Goal: Information Seeking & Learning: Learn about a topic

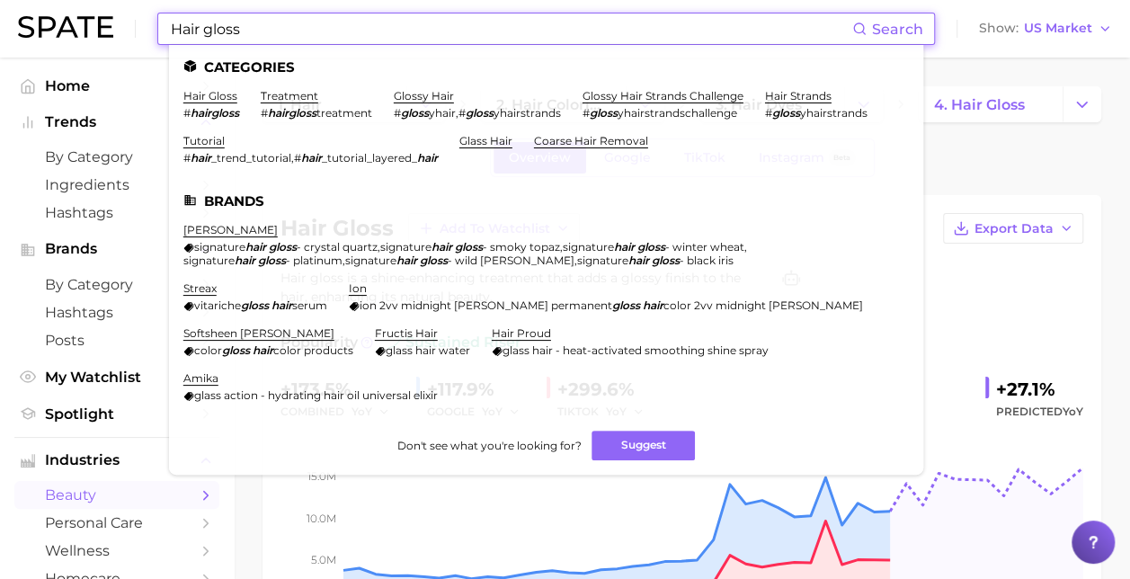
click at [269, 26] on input "Hair gloss" at bounding box center [510, 28] width 683 height 31
drag, startPoint x: 250, startPoint y: 24, endPoint x: 120, endPoint y: 14, distance: 130.7
click at [119, 16] on div "Hair gloss Search Categories hair gloss # hairgloss treatment # hairgloss treat…" at bounding box center [565, 29] width 1094 height 58
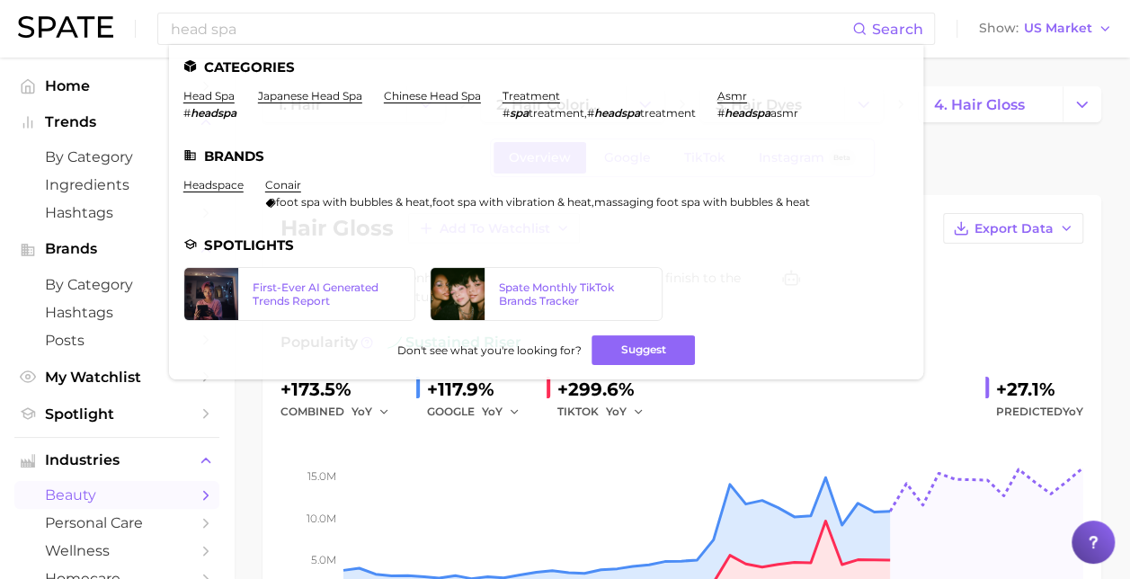
click at [212, 97] on link "head spa" at bounding box center [208, 95] width 51 height 13
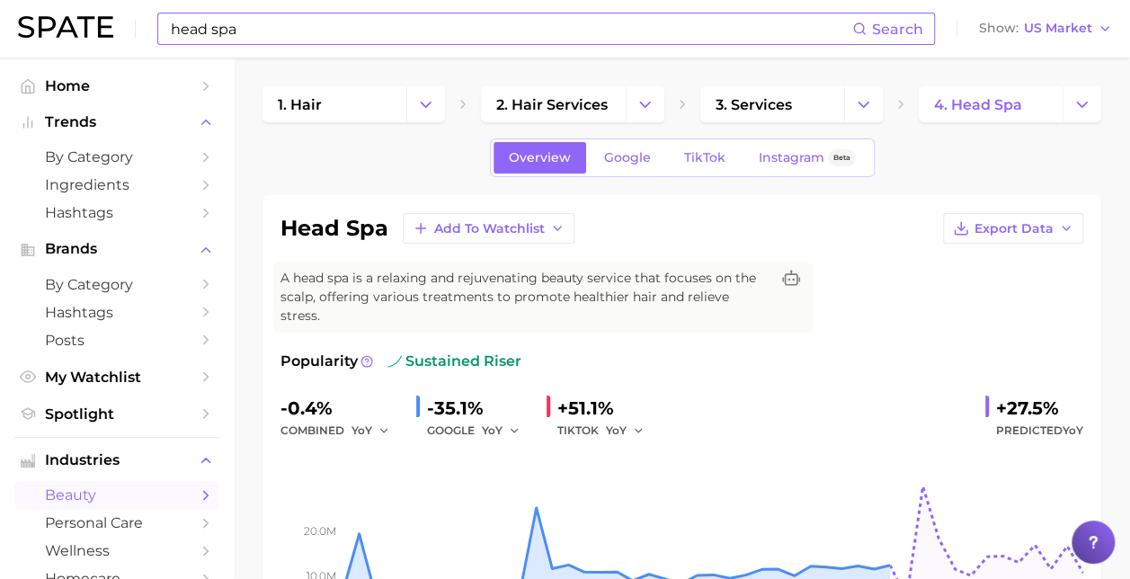
click at [311, 21] on input "head spa" at bounding box center [510, 28] width 683 height 31
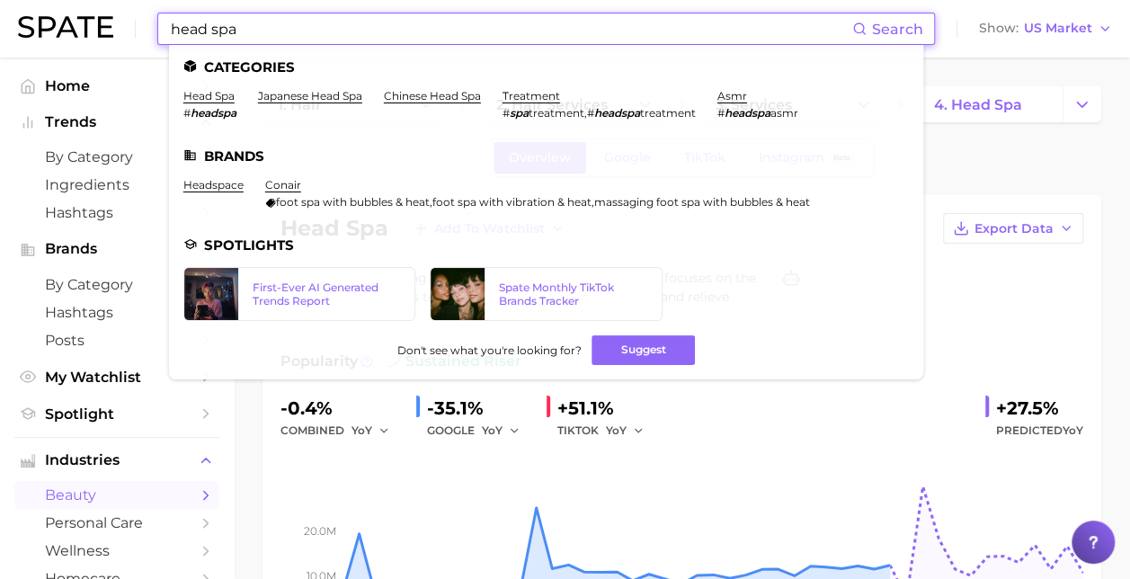
drag, startPoint x: 289, startPoint y: 21, endPoint x: 118, endPoint y: 9, distance: 172.1
click at [118, 9] on div "head spa Search Categories head spa # headspa japanese head spa chinese head sp…" at bounding box center [565, 29] width 1094 height 58
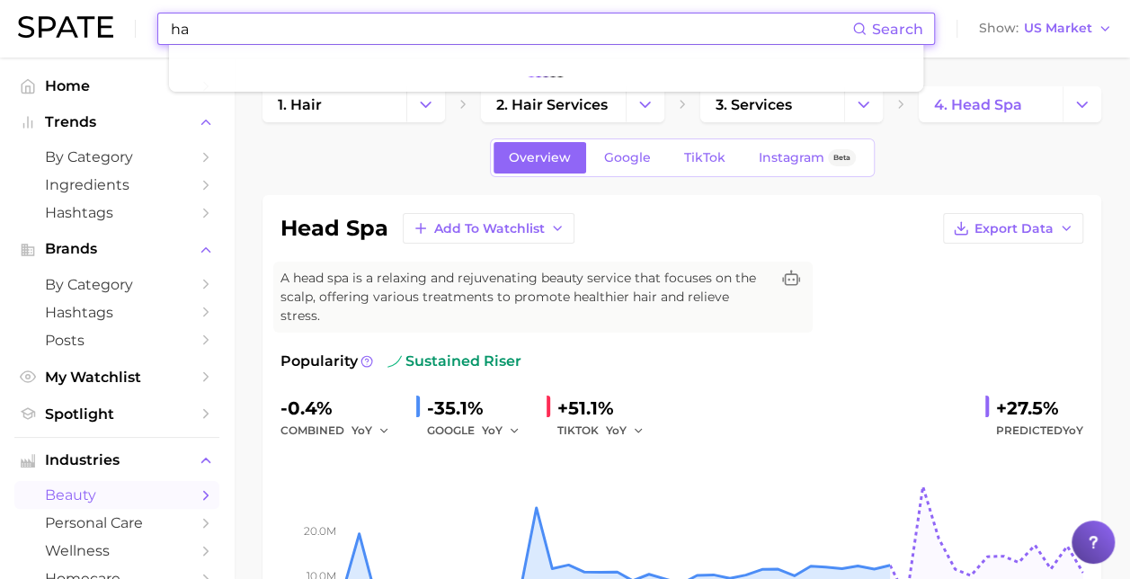
type input "h"
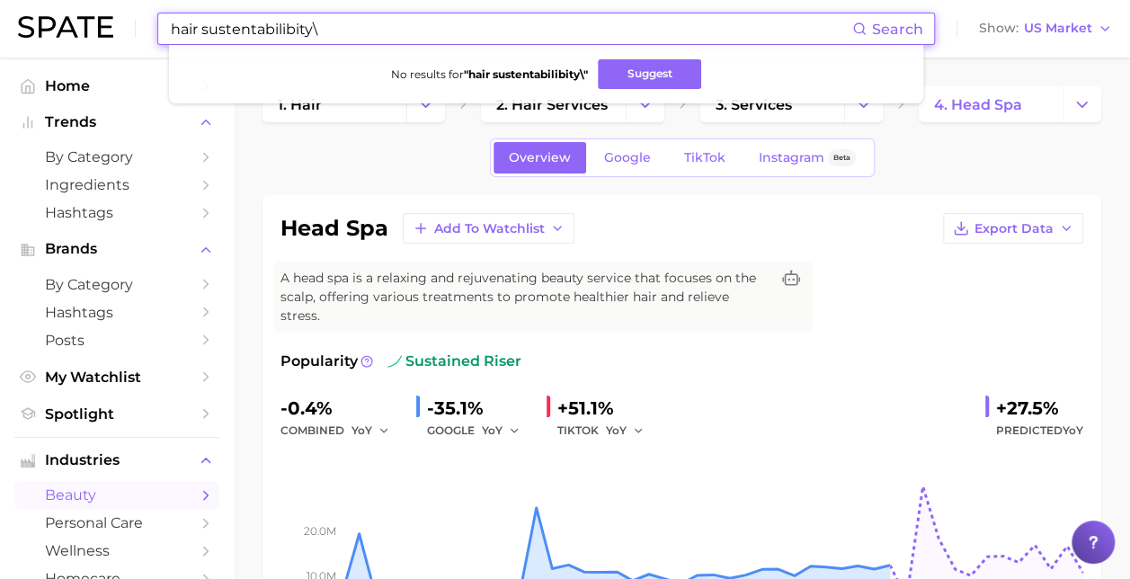
click at [342, 32] on input "hair sustentabilibity\" at bounding box center [510, 28] width 683 height 31
drag, startPoint x: 323, startPoint y: 32, endPoint x: 49, endPoint y: 31, distance: 274.1
click at [49, 30] on div "hair sustentabilibity Search No results for " hair sustentabilibity " Suggest S…" at bounding box center [565, 29] width 1094 height 58
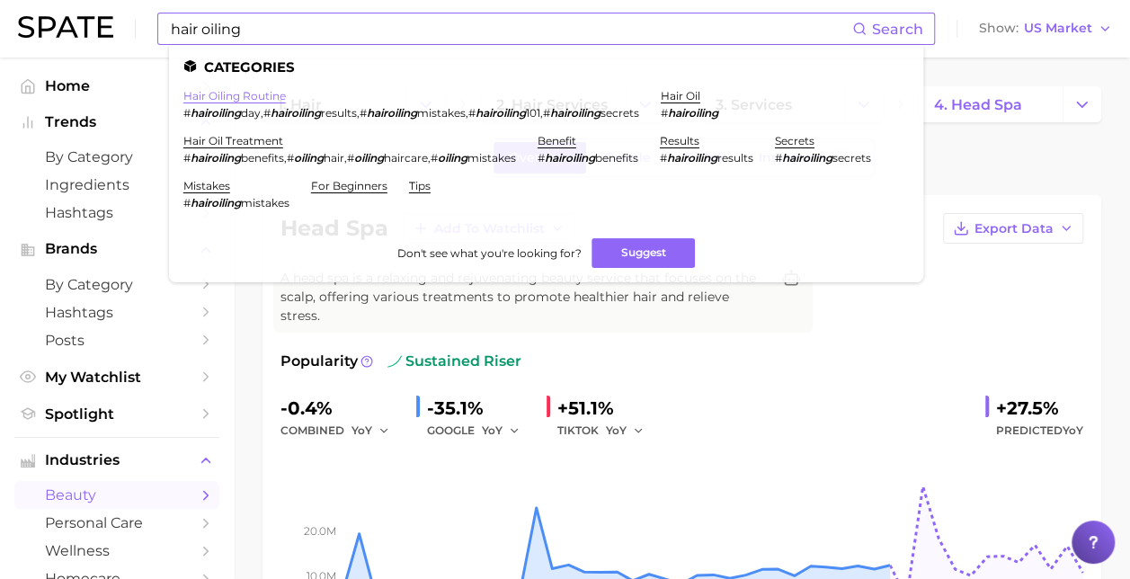
click at [230, 97] on link "hair oiling routine" at bounding box center [234, 95] width 102 height 13
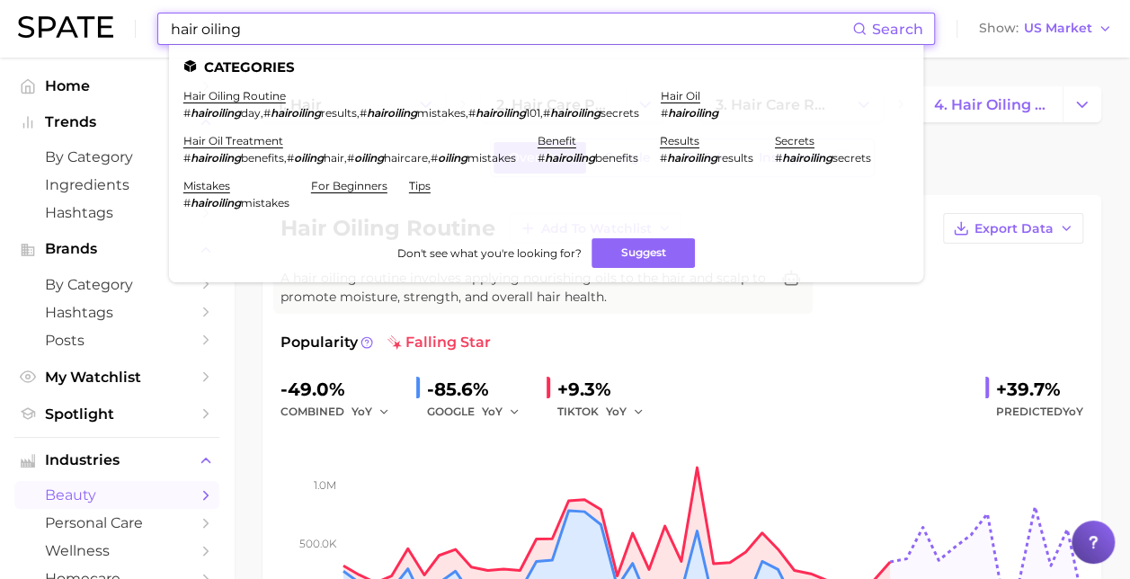
click at [246, 29] on input "hair oiling" at bounding box center [510, 28] width 683 height 31
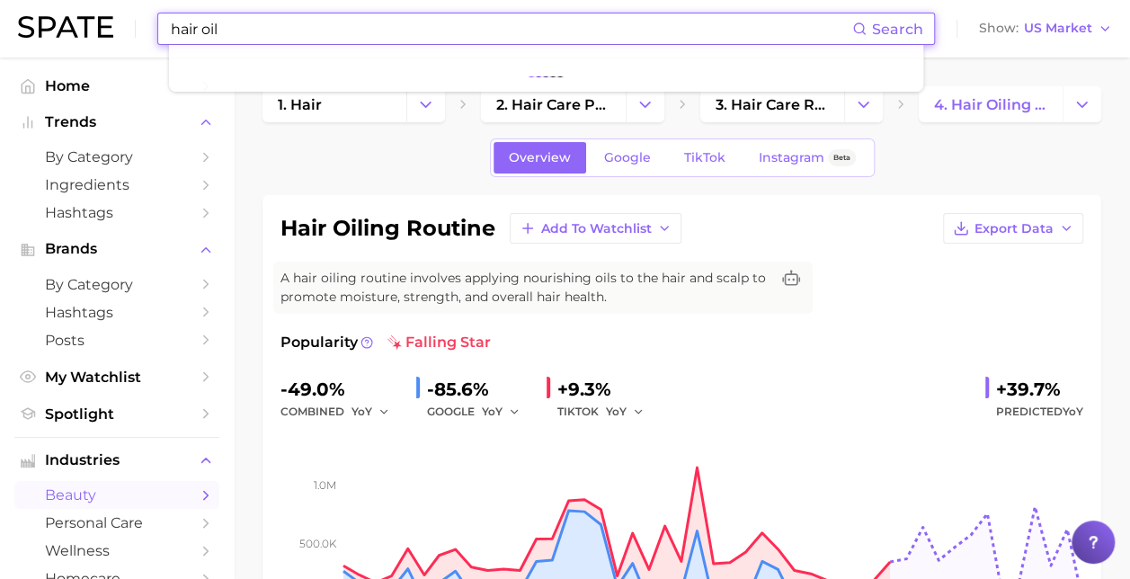
click at [285, 31] on input "hair oil" at bounding box center [510, 28] width 683 height 31
click at [874, 36] on span "Search" at bounding box center [887, 28] width 71 height 31
click at [879, 27] on span "Search" at bounding box center [897, 29] width 51 height 17
click at [906, 288] on div "hair oiling routine Add to Watchlist Export Data A hair oiling routine involves…" at bounding box center [681, 430] width 803 height 434
click at [911, 32] on span "Search" at bounding box center [897, 29] width 51 height 17
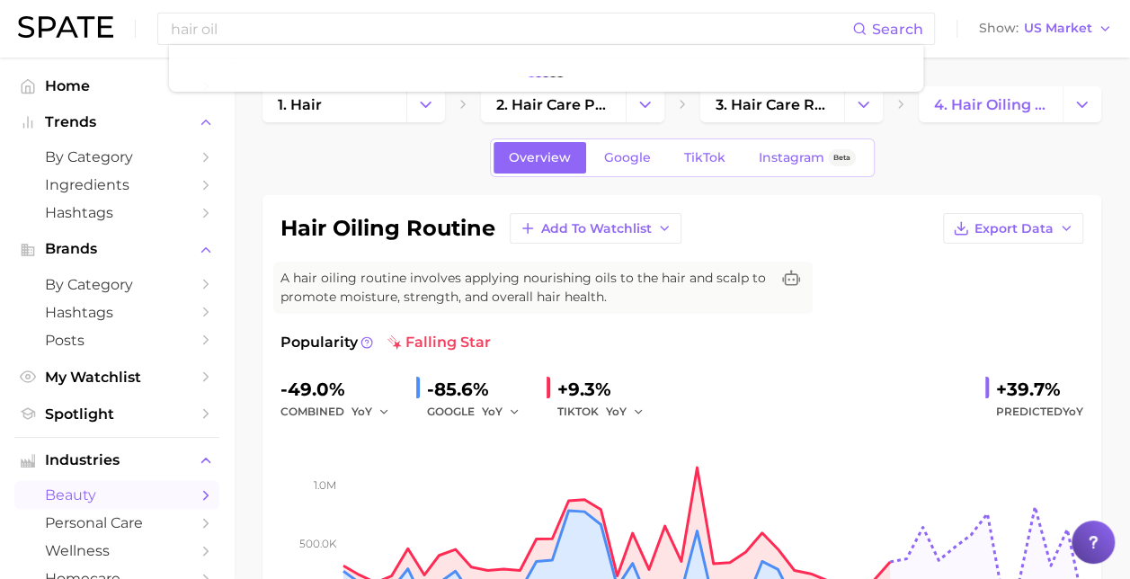
click at [883, 224] on div "hair oiling routine Add to Watchlist Export Data" at bounding box center [681, 228] width 803 height 31
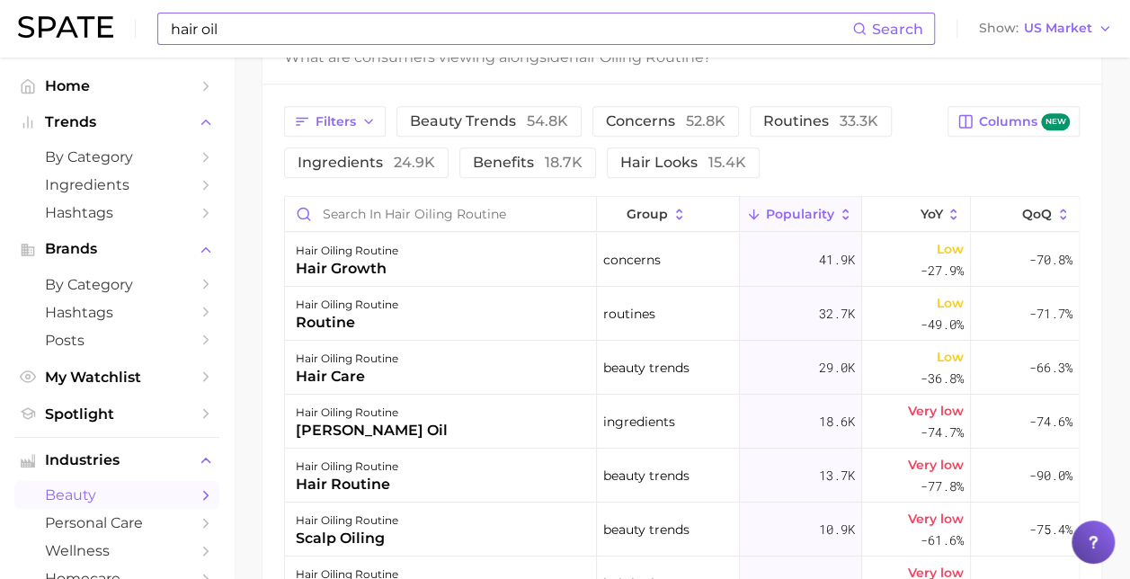
scroll to position [899, 0]
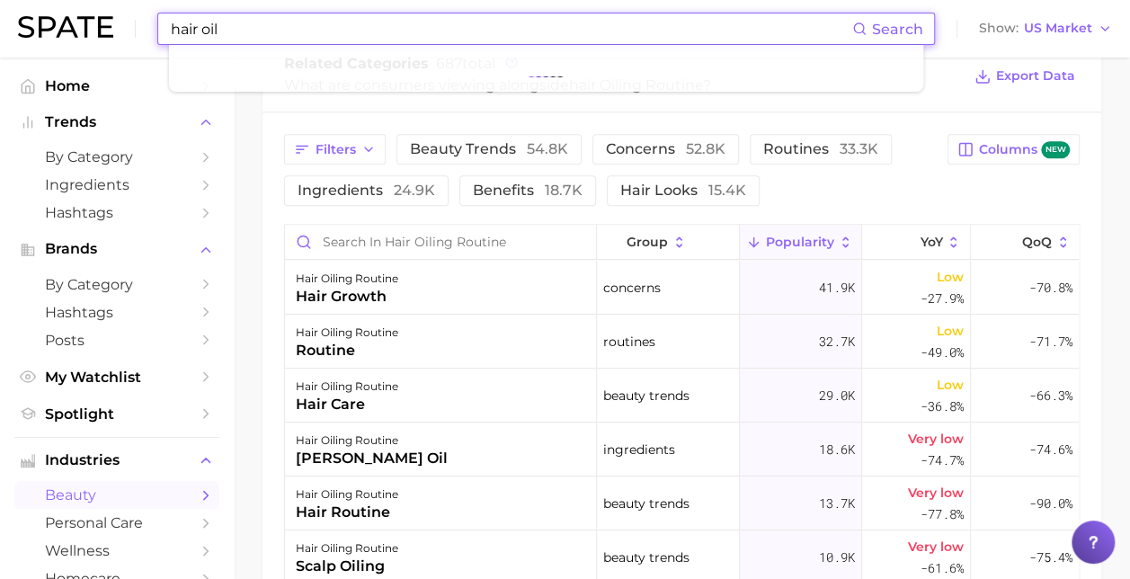
click at [253, 24] on input "hair oil" at bounding box center [510, 28] width 683 height 31
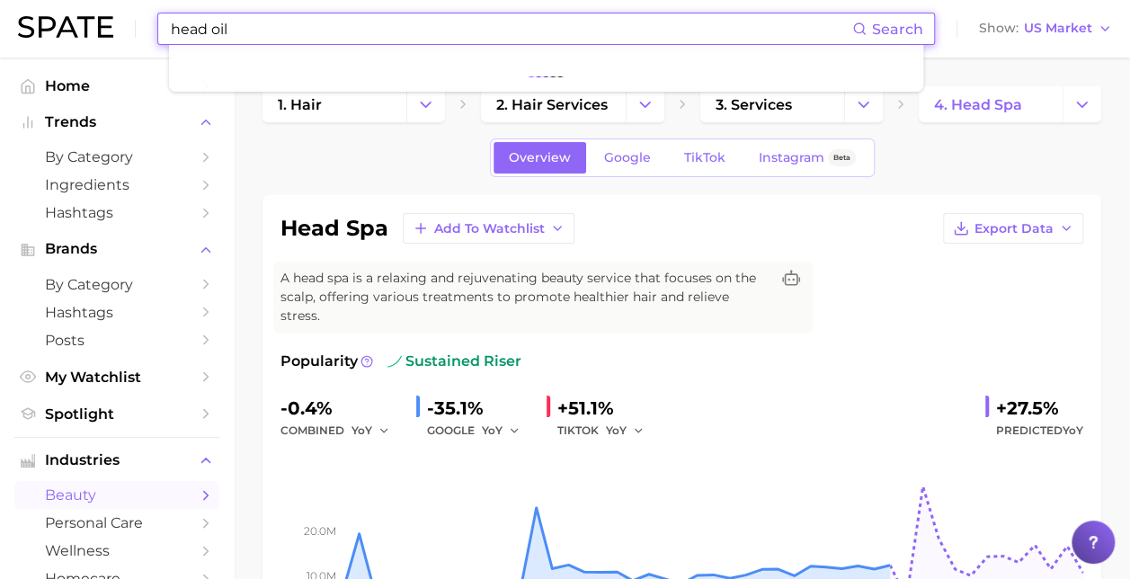
type input "head oil"
